Goal: Task Accomplishment & Management: Manage account settings

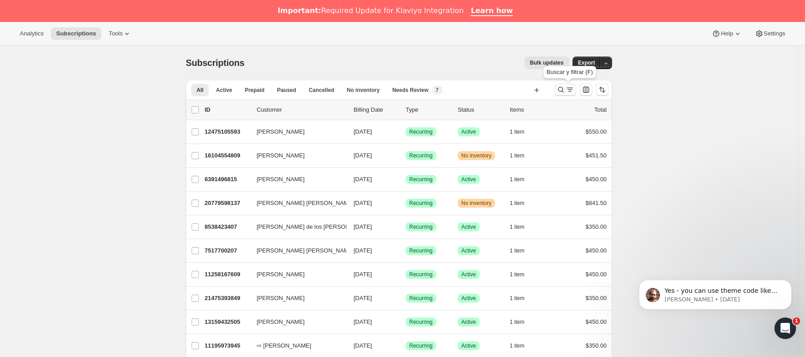
click at [574, 88] on icon "Buscar y filtrar resultados" at bounding box center [569, 89] width 9 height 9
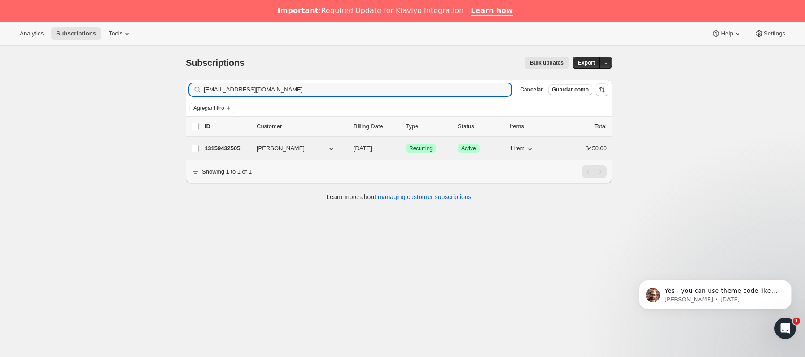
type input "[EMAIL_ADDRESS][DOMAIN_NAME]"
click at [244, 144] on div "13159432505 [PERSON_NAME] [DATE] Logrado Recurring Logrado Active 1 item $450.00" at bounding box center [406, 148] width 402 height 13
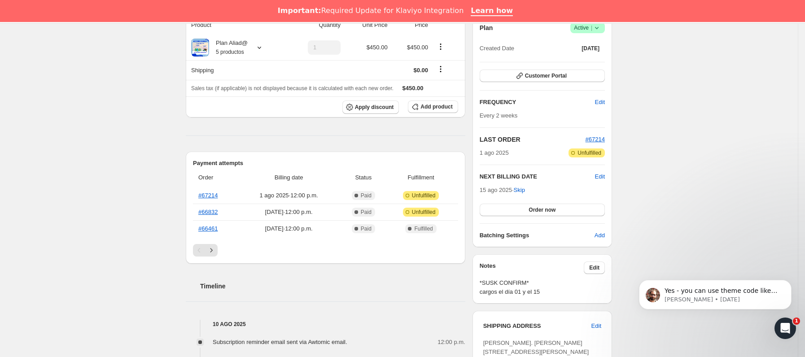
scroll to position [135, 0]
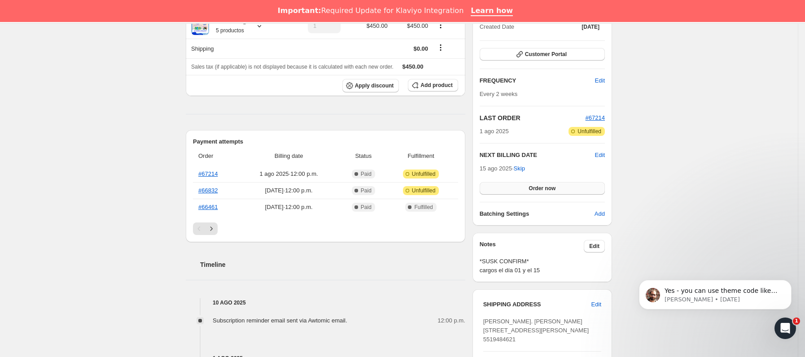
click at [545, 188] on span "Order now" at bounding box center [541, 188] width 27 height 7
click at [545, 188] on span "Click to confirm" at bounding box center [542, 188] width 41 height 7
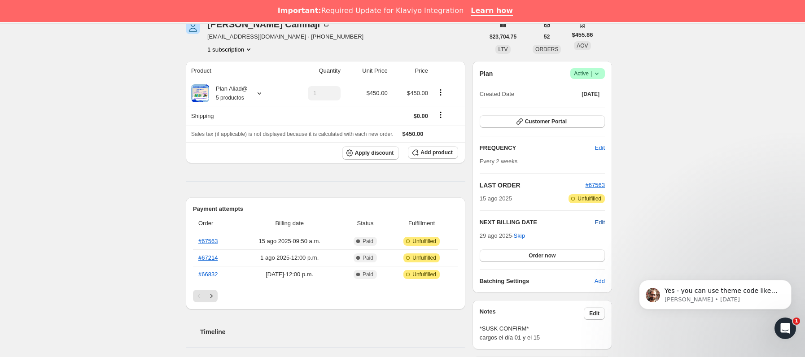
click at [603, 221] on span "Edit" at bounding box center [600, 222] width 10 height 9
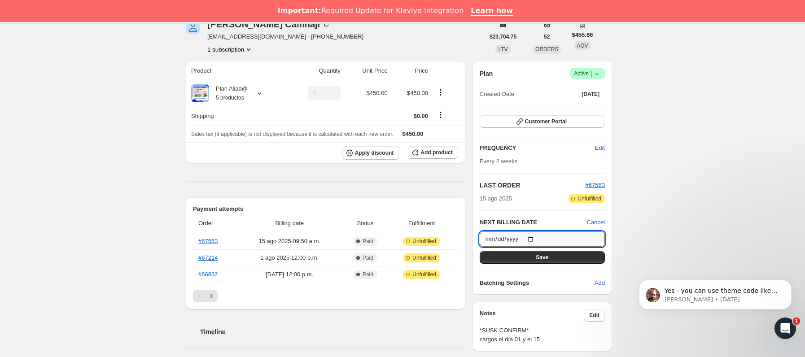
click at [534, 239] on input "2025-08-29" at bounding box center [542, 238] width 125 height 15
type input "2025-09-01"
click at [529, 253] on button "Save" at bounding box center [542, 257] width 125 height 13
